Goal: Task Accomplishment & Management: Manage account settings

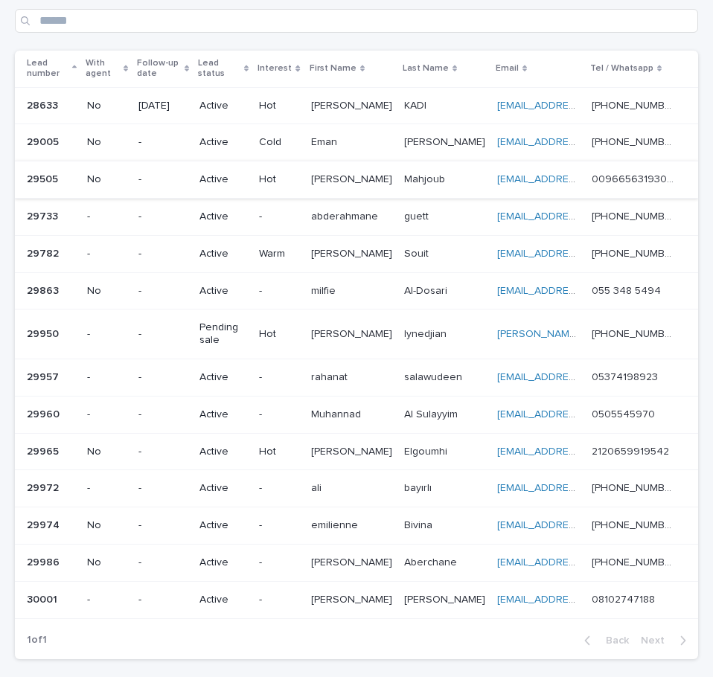
scroll to position [76, 0]
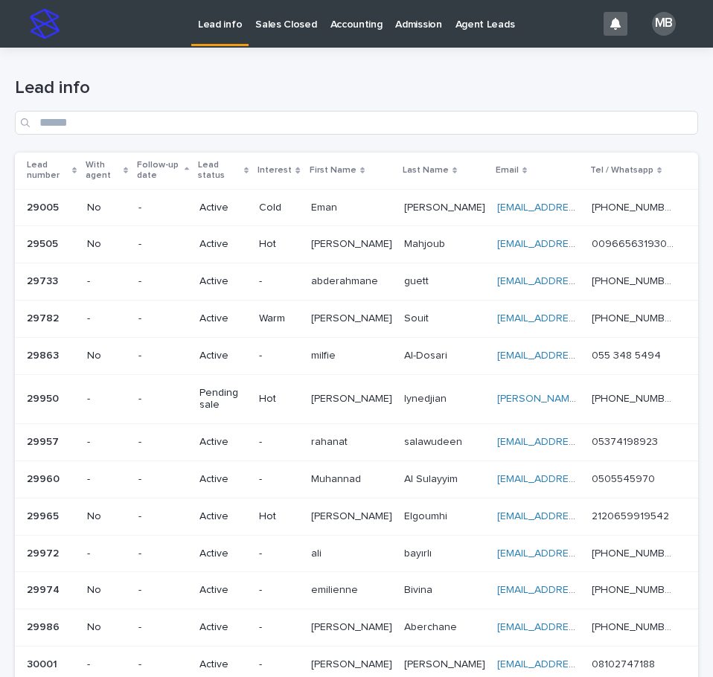
drag, startPoint x: 75, startPoint y: 159, endPoint x: 88, endPoint y: 157, distance: 12.7
click at [75, 161] on div "Lead number" at bounding box center [52, 171] width 50 height 28
click at [257, 97] on h1 "Lead info" at bounding box center [356, 88] width 683 height 22
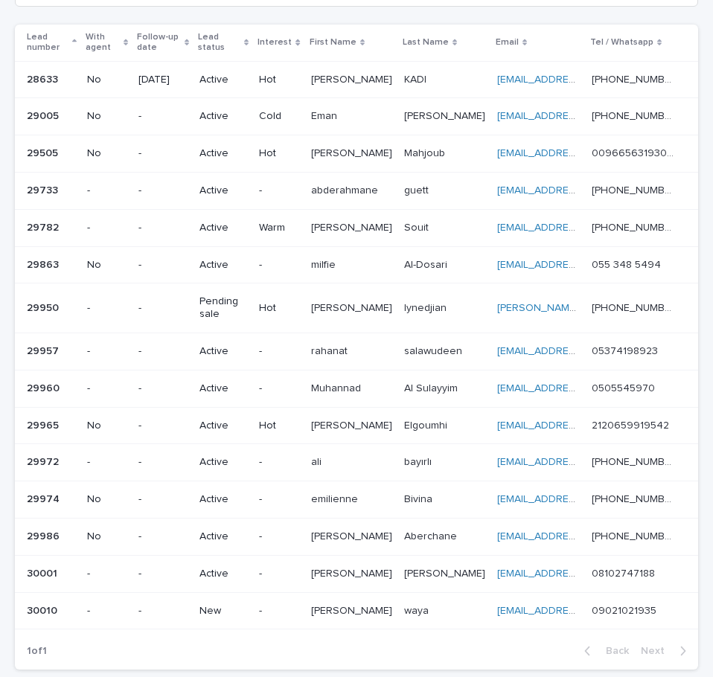
scroll to position [138, 0]
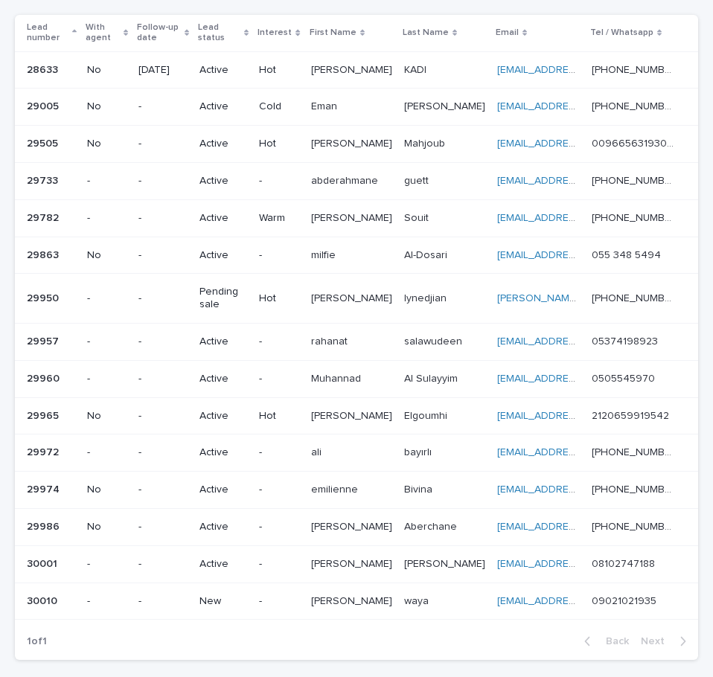
click at [432, 598] on p "waya" at bounding box center [418, 600] width 28 height 16
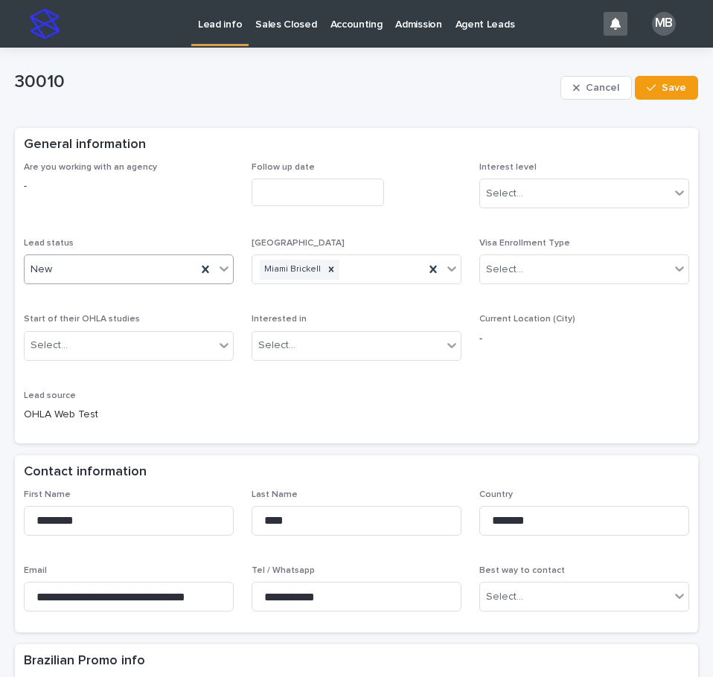
click at [218, 274] on icon at bounding box center [224, 268] width 15 height 15
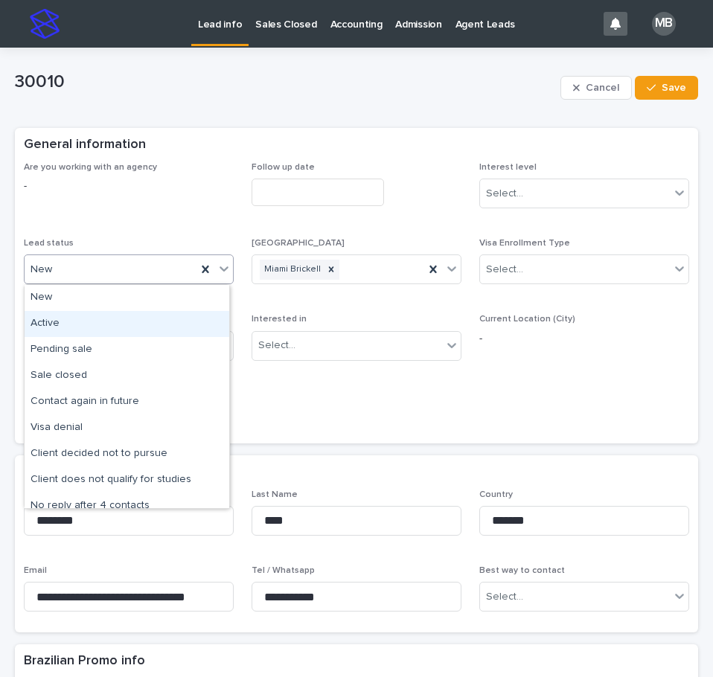
click at [173, 322] on div "Active" at bounding box center [127, 324] width 205 height 26
click at [633, 424] on div "Are you working with an agency - Follow up date Interest level Select... Lead s…" at bounding box center [356, 298] width 665 height 272
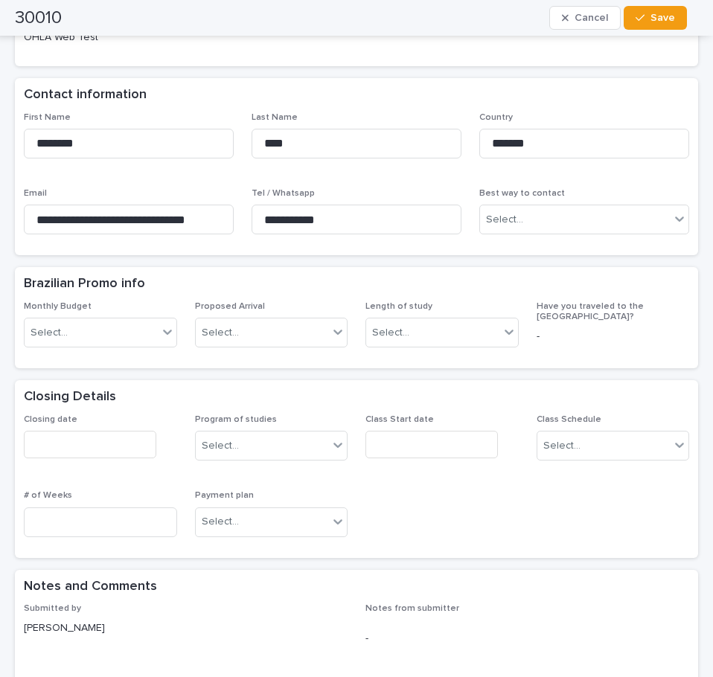
scroll to position [398, 0]
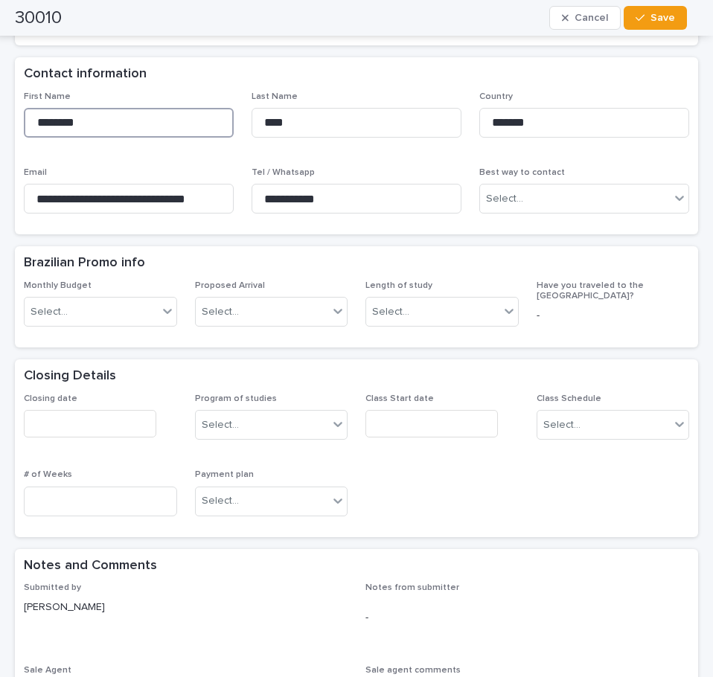
drag, startPoint x: 142, startPoint y: 121, endPoint x: 298, endPoint y: 152, distance: 159.2
click at [24, 134] on input "********" at bounding box center [129, 123] width 210 height 30
click at [342, 201] on input "**********" at bounding box center [357, 199] width 210 height 30
drag, startPoint x: 336, startPoint y: 199, endPoint x: 243, endPoint y: 199, distance: 93.0
click at [243, 199] on div "**********" at bounding box center [356, 159] width 665 height 135
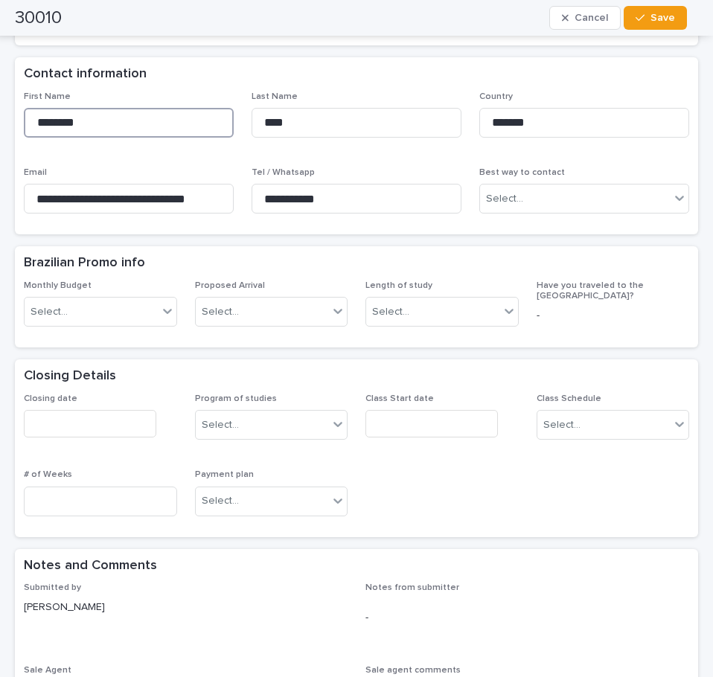
drag, startPoint x: 160, startPoint y: 111, endPoint x: 0, endPoint y: 109, distance: 160.0
click at [0, 110] on html "**********" at bounding box center [356, 338] width 713 height 677
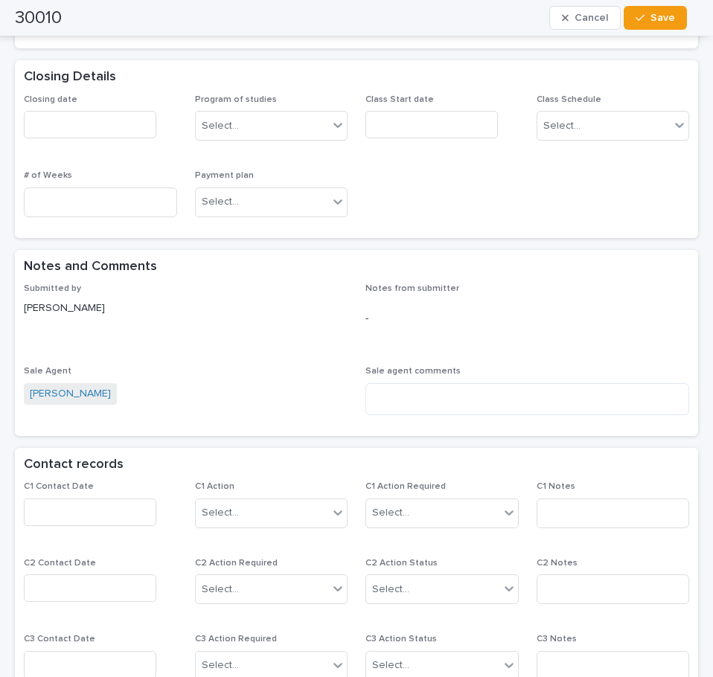
scroll to position [845, 0]
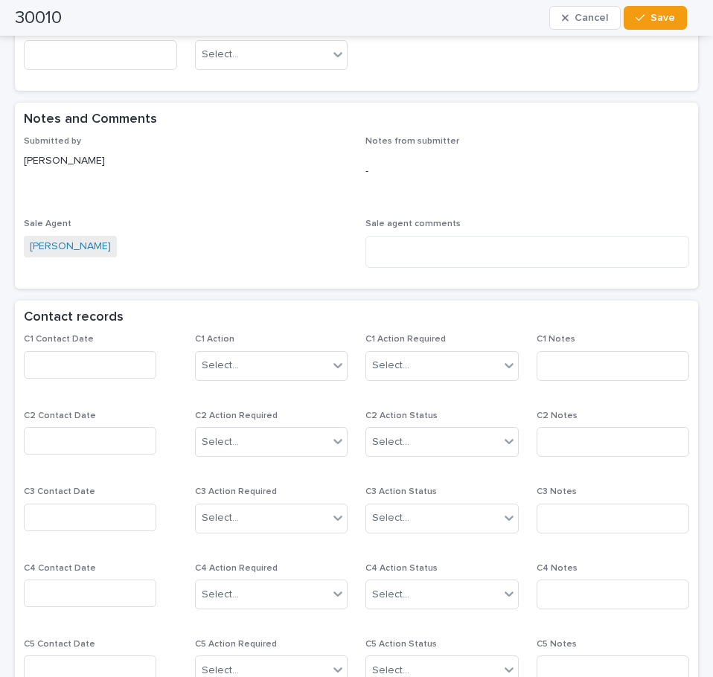
click at [108, 365] on input "text" at bounding box center [90, 365] width 132 height 28
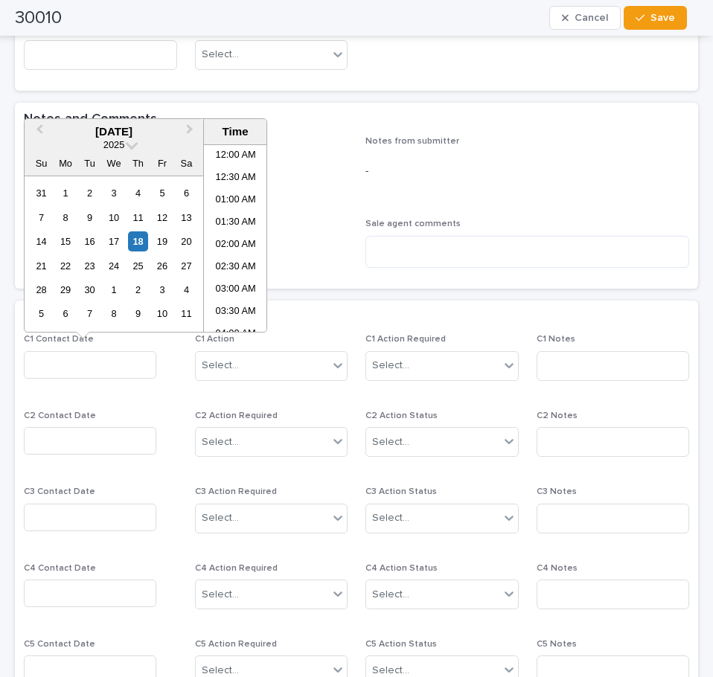
scroll to position [476, 0]
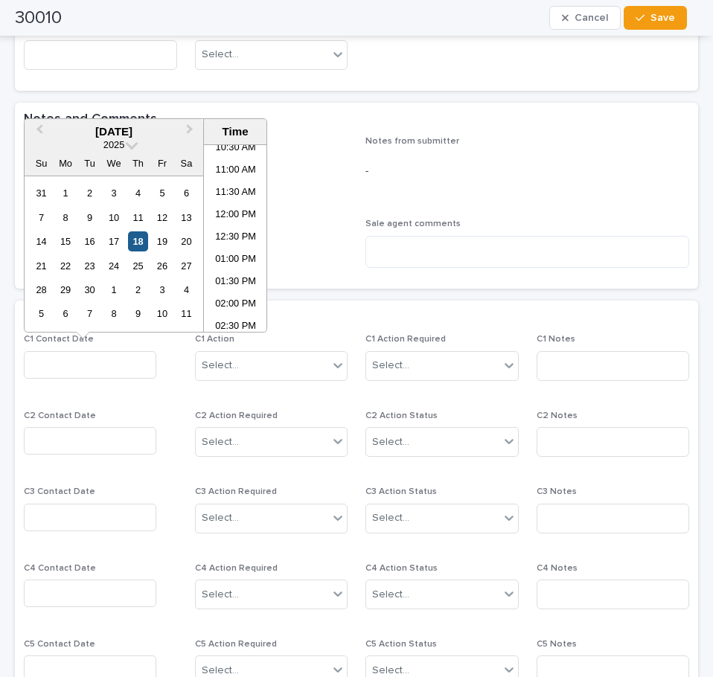
click at [137, 238] on div "18" at bounding box center [138, 241] width 20 height 20
click at [236, 232] on li "12:30 PM" at bounding box center [235, 238] width 63 height 22
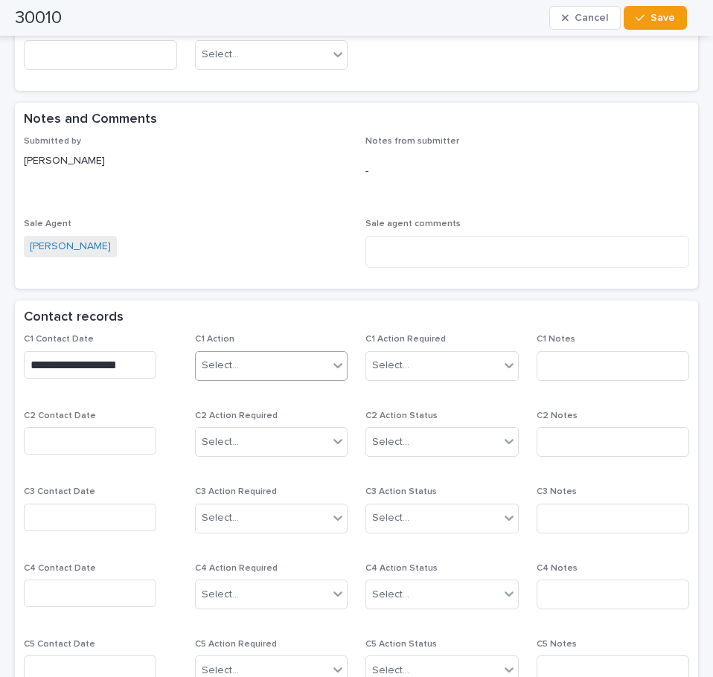
type input "**********"
click at [329, 378] on div at bounding box center [338, 365] width 18 height 27
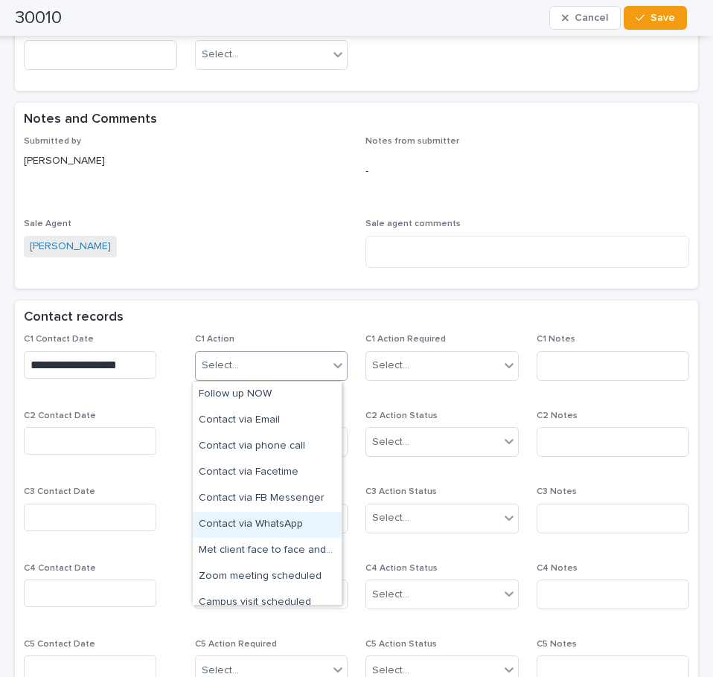
click at [281, 525] on div "Contact via WhatsApp" at bounding box center [267, 525] width 149 height 26
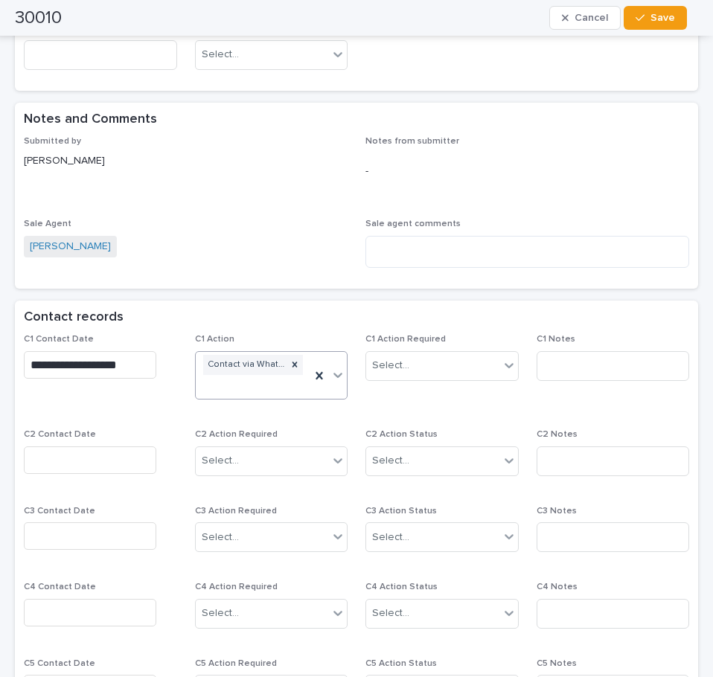
scroll to position [854, 0]
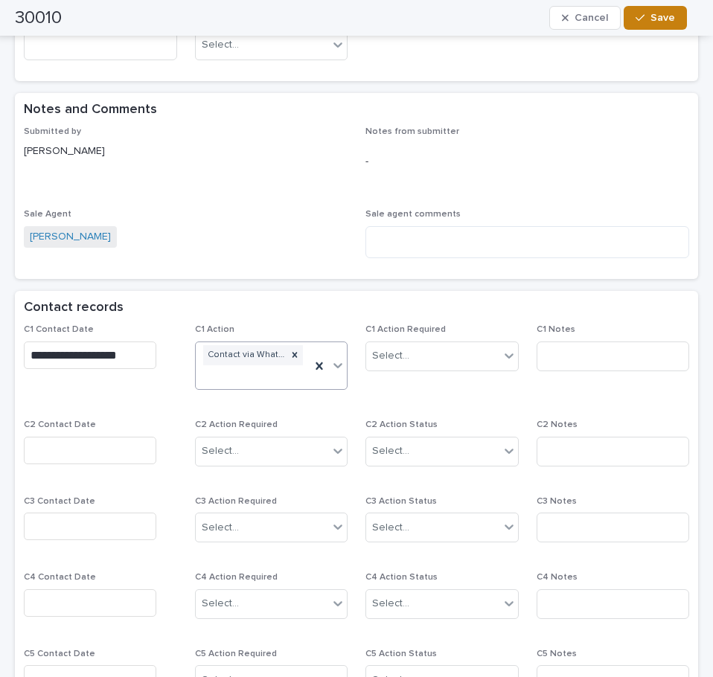
click at [669, 9] on button "Save" at bounding box center [655, 18] width 63 height 24
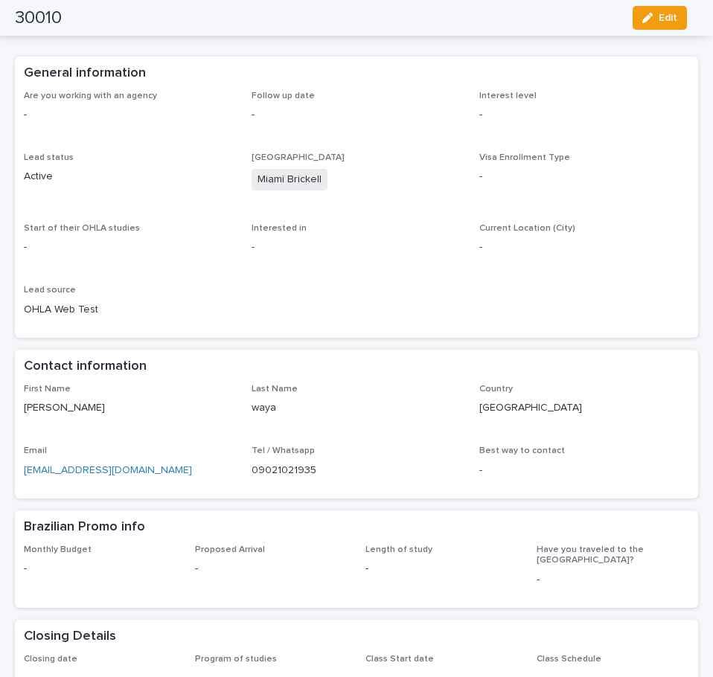
scroll to position [0, 0]
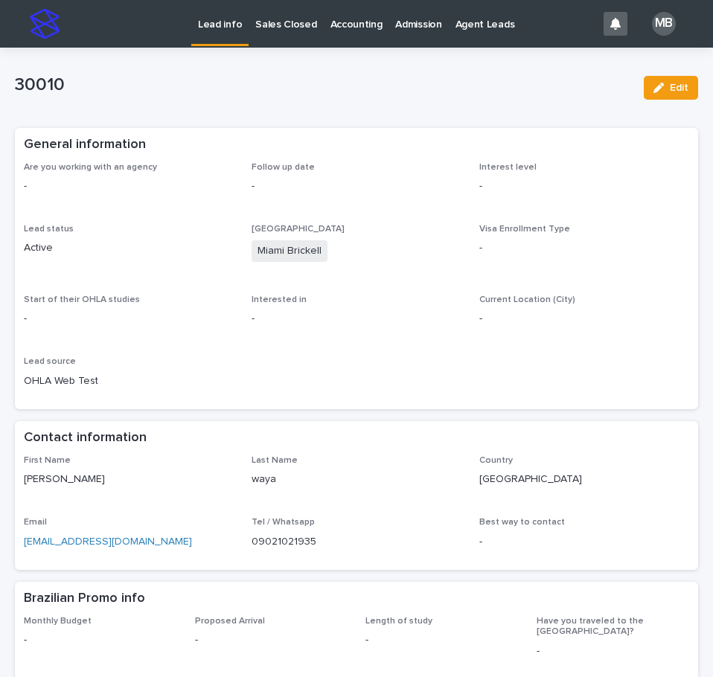
click at [218, 32] on link "Lead info" at bounding box center [219, 22] width 57 height 44
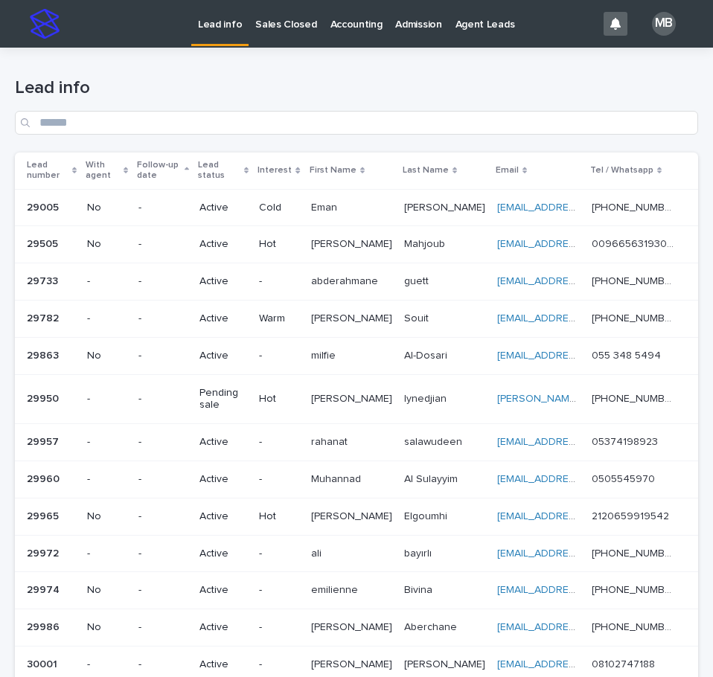
click at [77, 167] on icon at bounding box center [74, 170] width 4 height 7
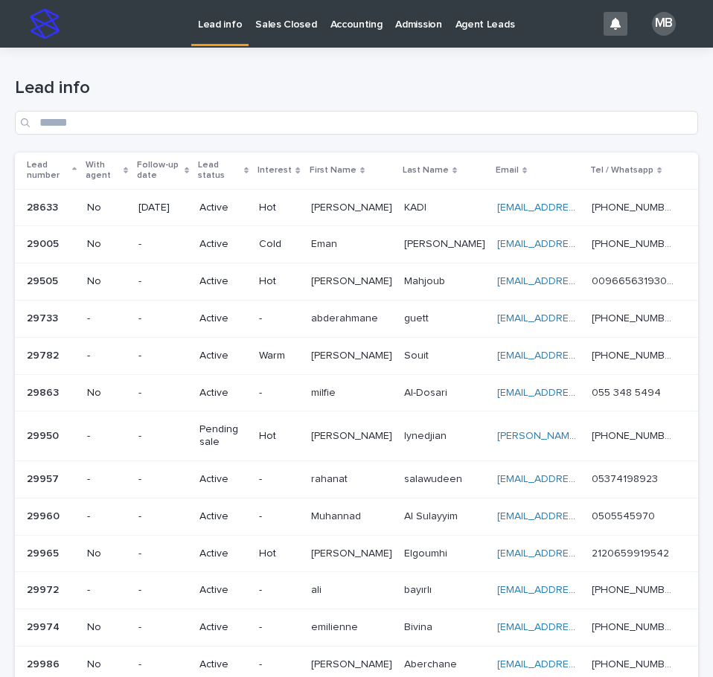
click at [415, 78] on h1 "Lead info" at bounding box center [356, 88] width 683 height 22
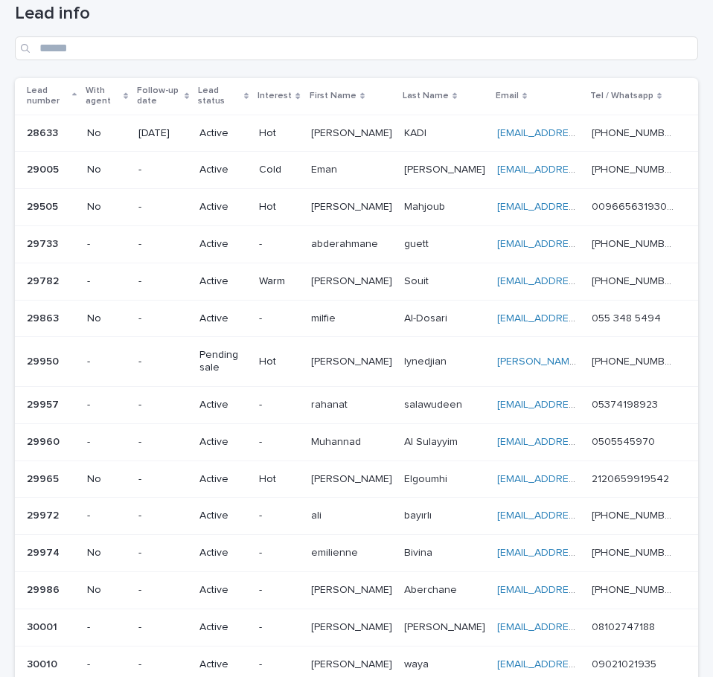
scroll to position [149, 0]
